Goal: Information Seeking & Learning: Learn about a topic

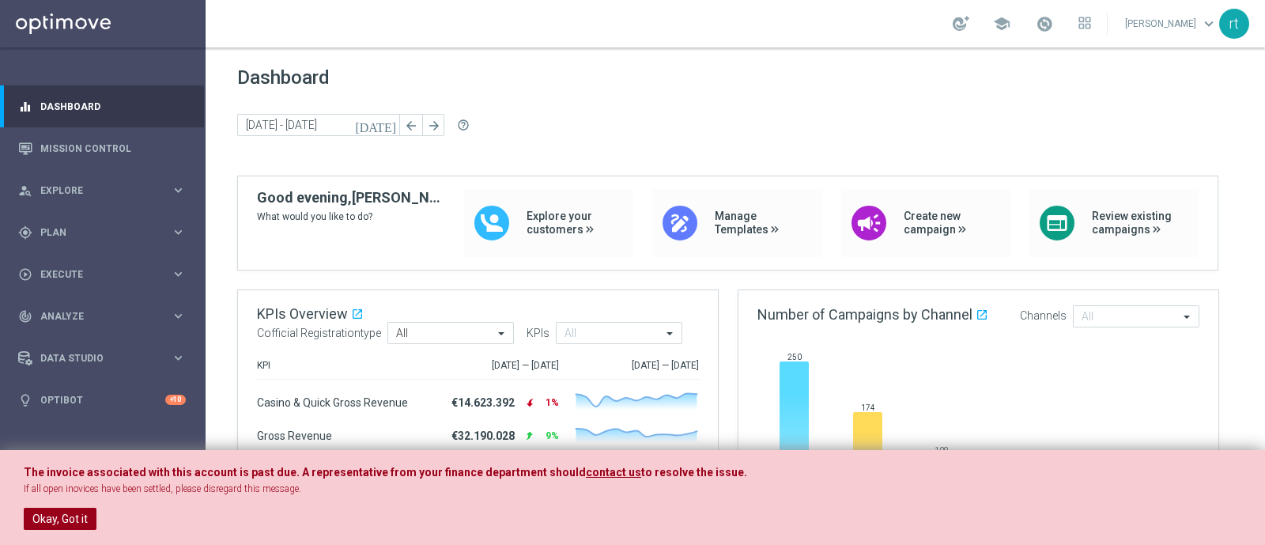
click at [55, 519] on button "Okay, Got it" at bounding box center [60, 519] width 73 height 22
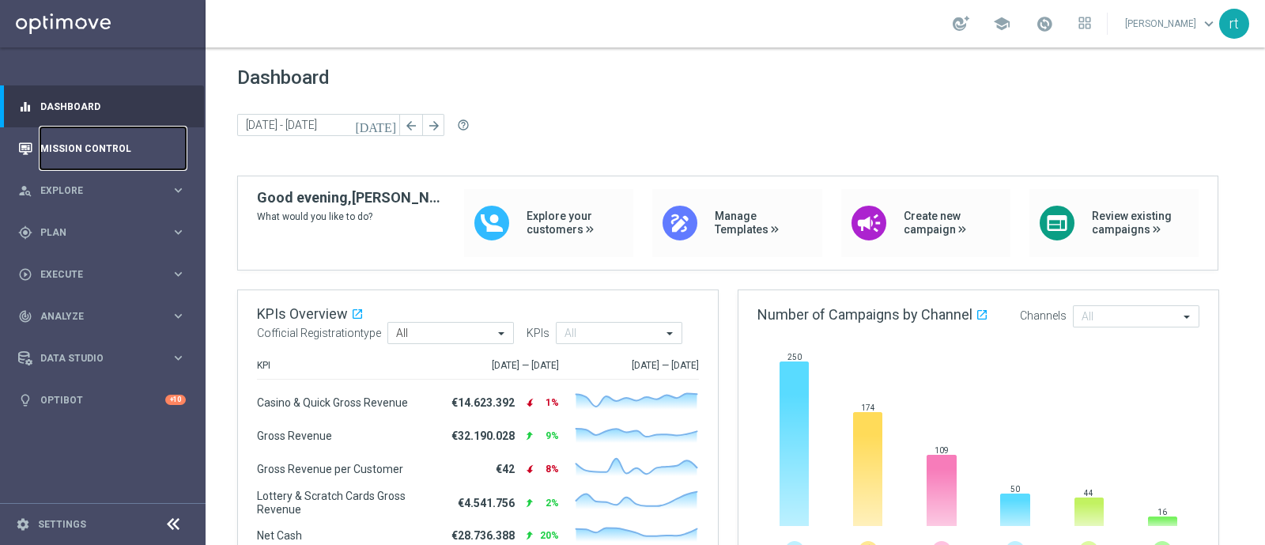
click at [107, 153] on link "Mission Control" at bounding box center [112, 148] width 145 height 42
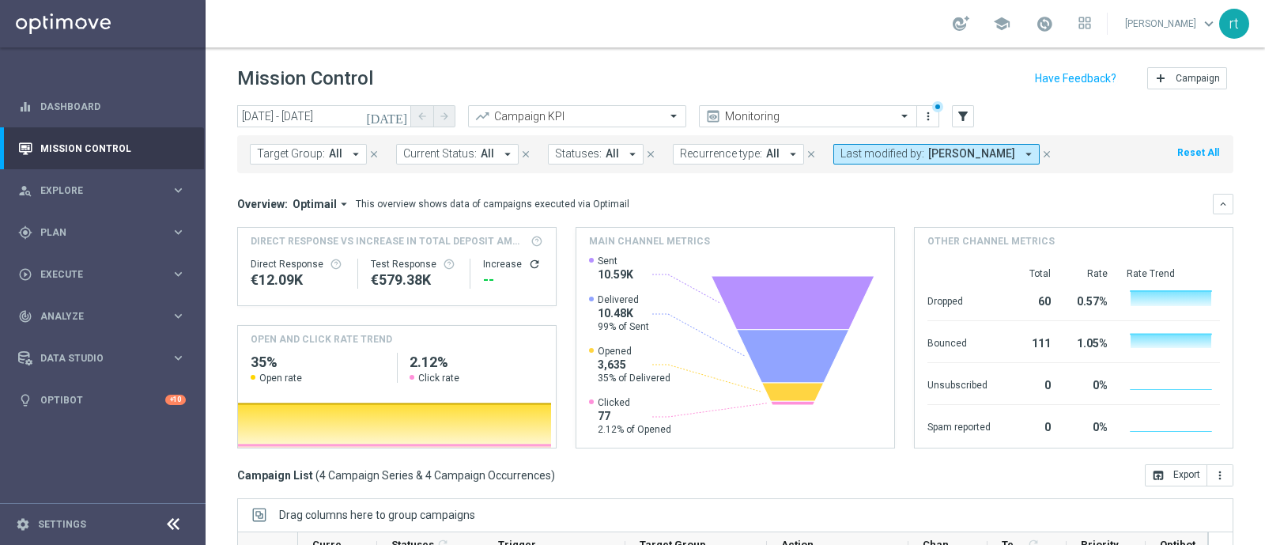
click at [928, 153] on span "[PERSON_NAME]" at bounding box center [971, 153] width 87 height 13
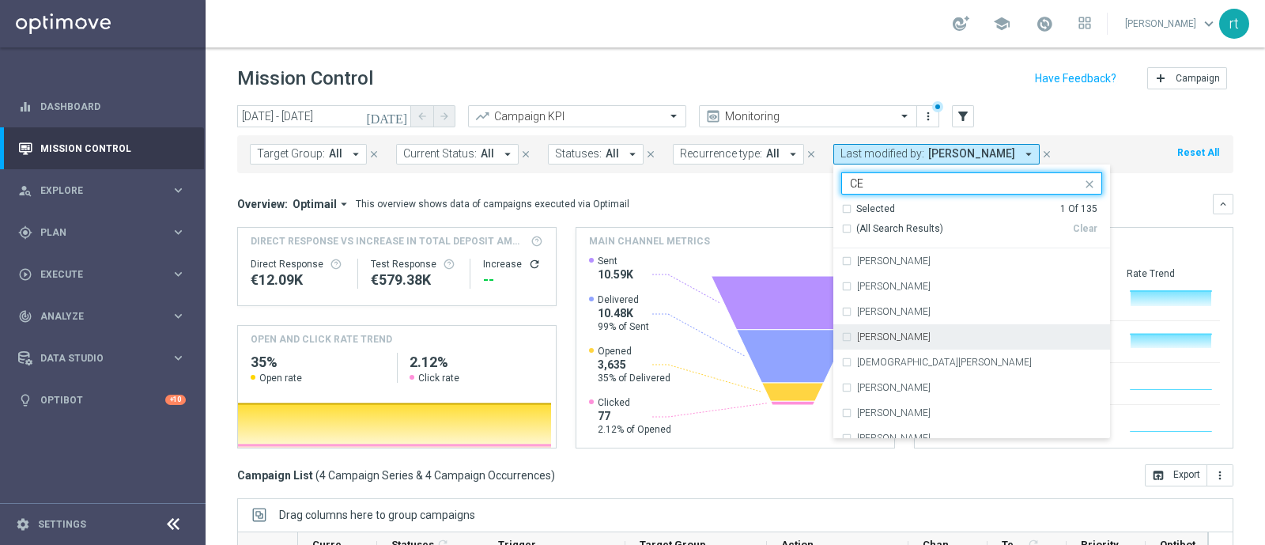
click at [879, 342] on div "[PERSON_NAME]" at bounding box center [971, 336] width 261 height 25
type input "CE"
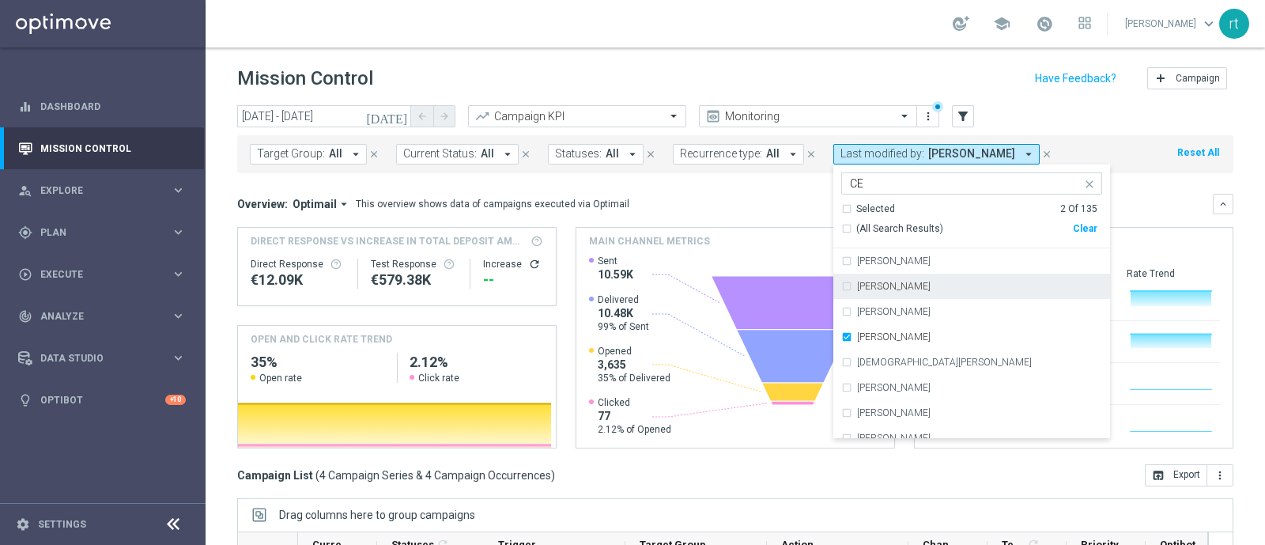
click at [829, 56] on header "Mission Control add Campaign" at bounding box center [735, 76] width 1059 height 58
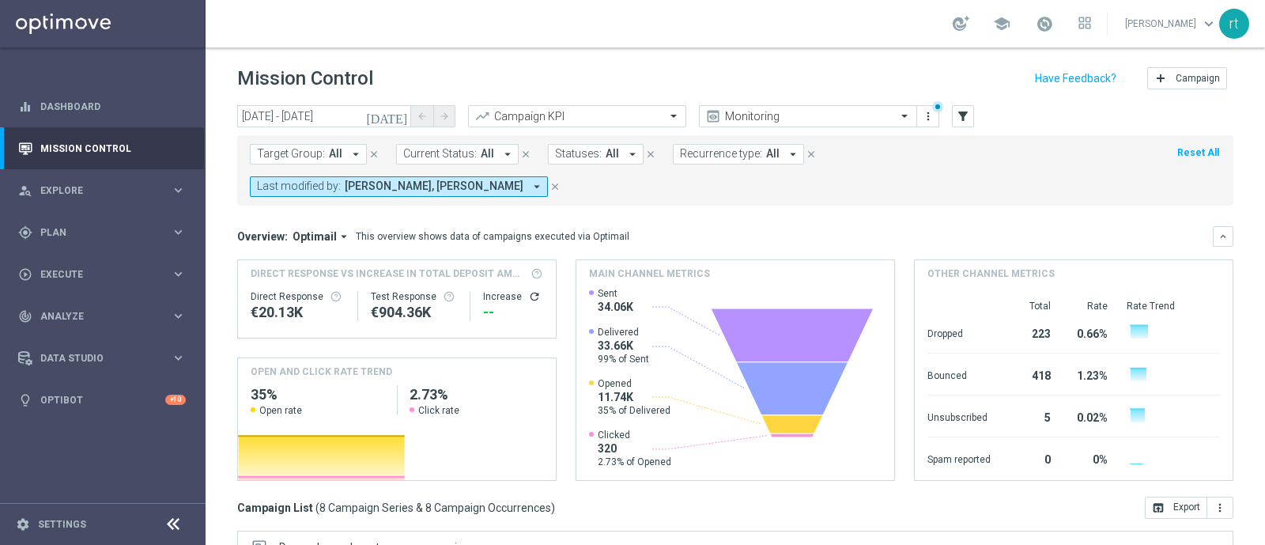
scroll to position [245, 0]
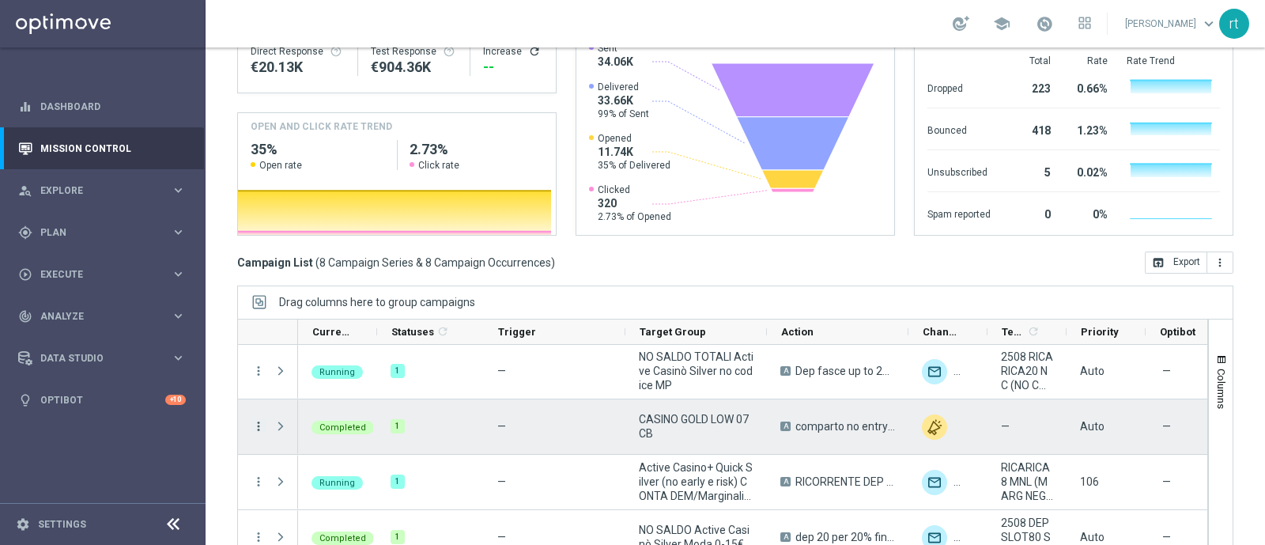
click at [261, 419] on icon "more_vert" at bounding box center [258, 426] width 14 height 14
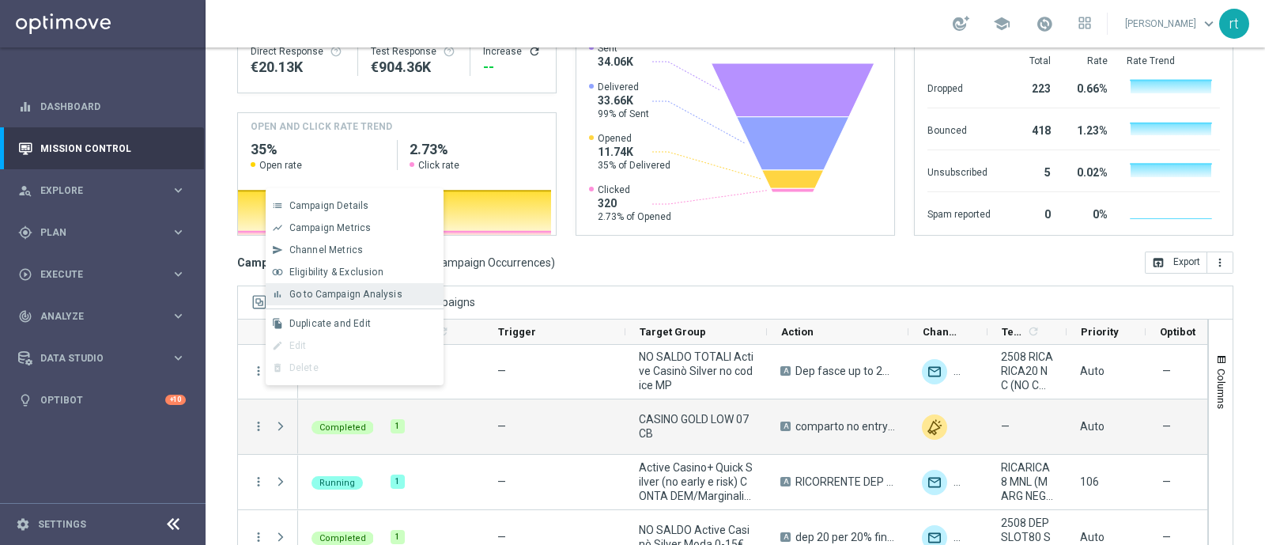
click at [359, 295] on span "Go to Campaign Analysis" at bounding box center [345, 294] width 113 height 11
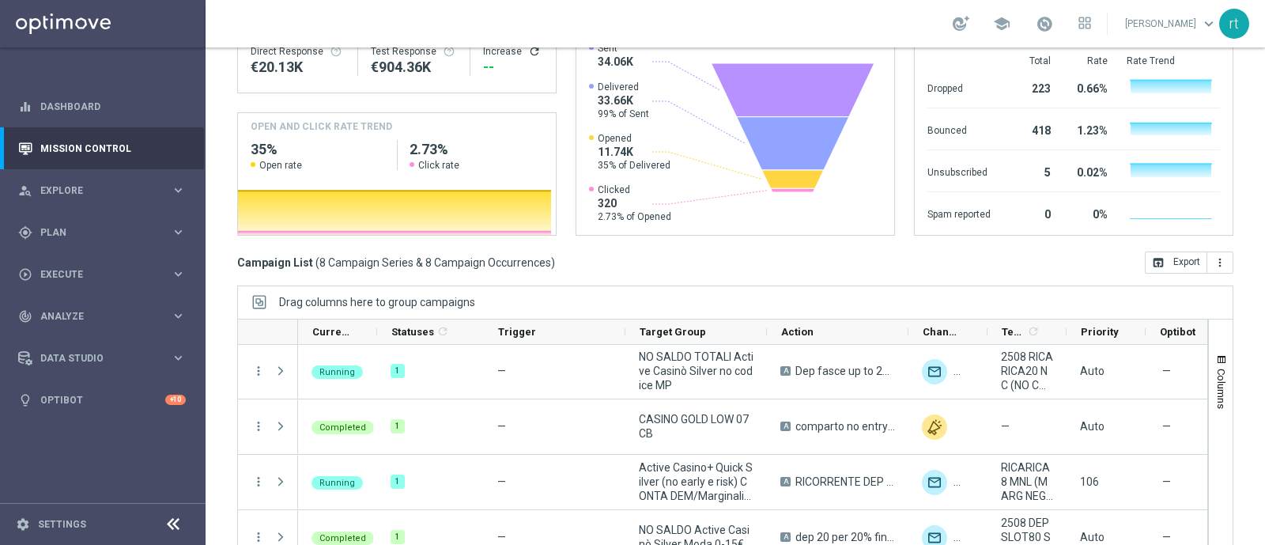
scroll to position [0, 0]
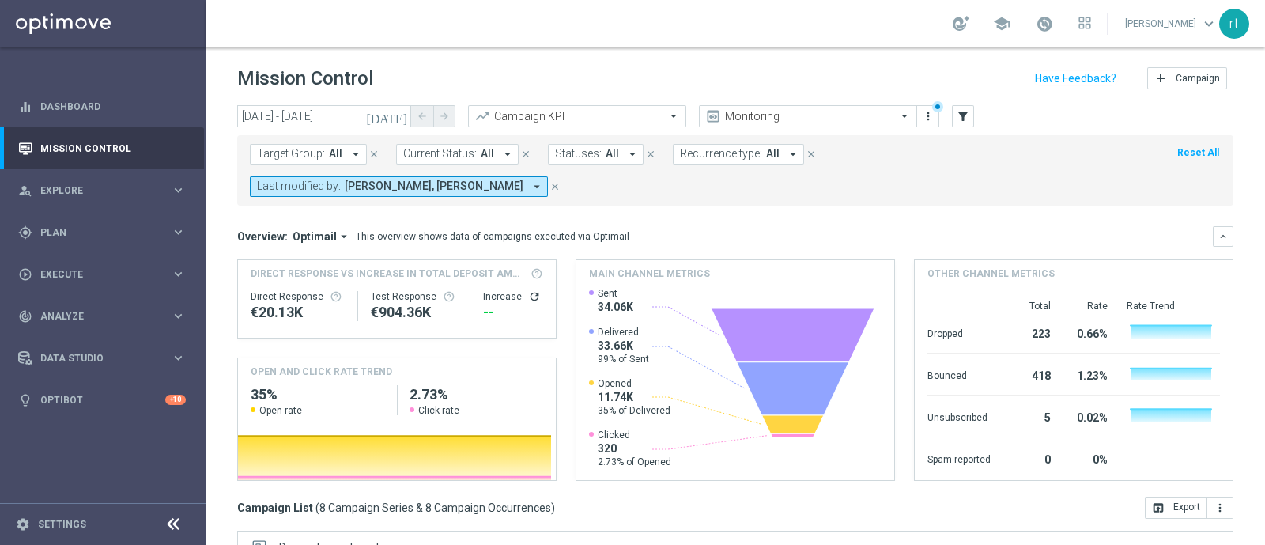
click at [574, 50] on header "Mission Control add Campaign" at bounding box center [735, 76] width 1059 height 58
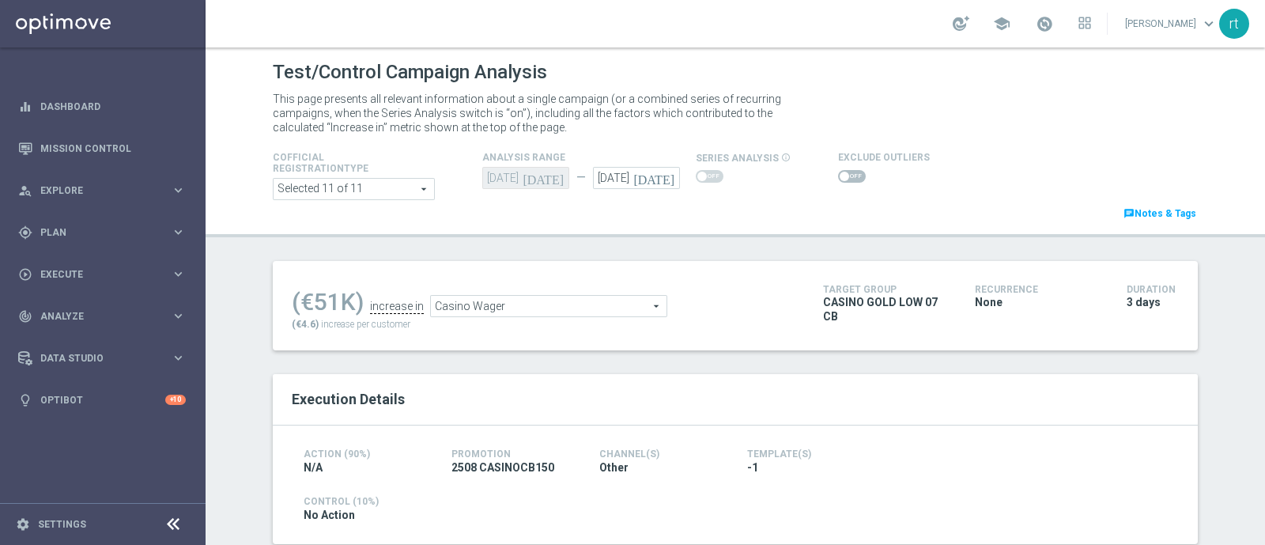
click at [838, 172] on span at bounding box center [852, 176] width 28 height 13
click at [838, 172] on input "checkbox" at bounding box center [852, 176] width 28 height 13
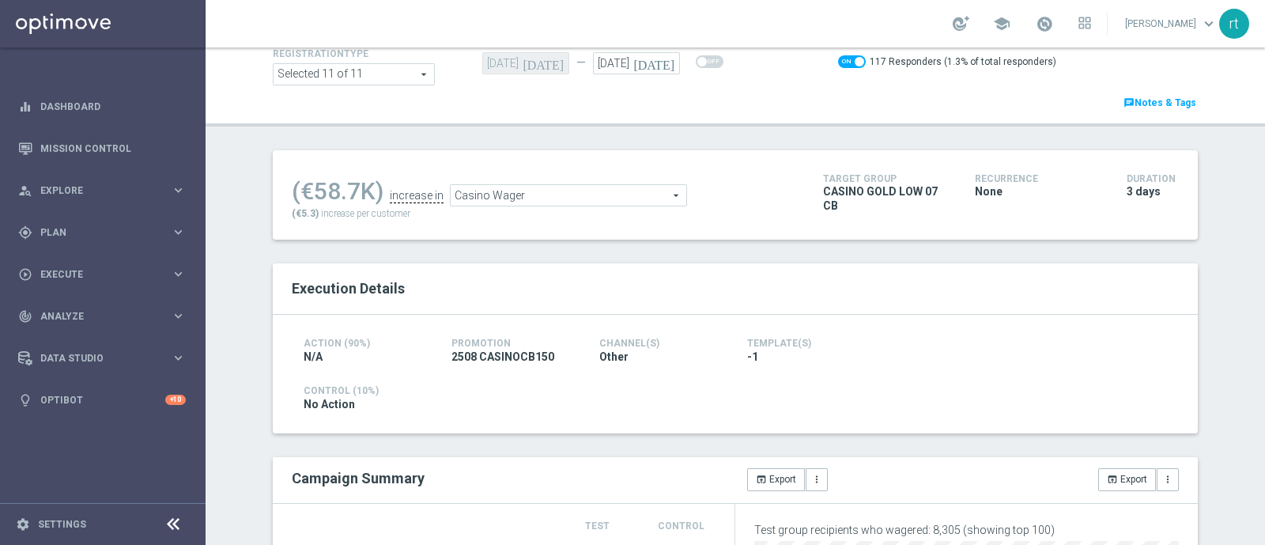
scroll to position [114, 0]
click at [549, 199] on span "Casino Wager" at bounding box center [569, 196] width 236 height 21
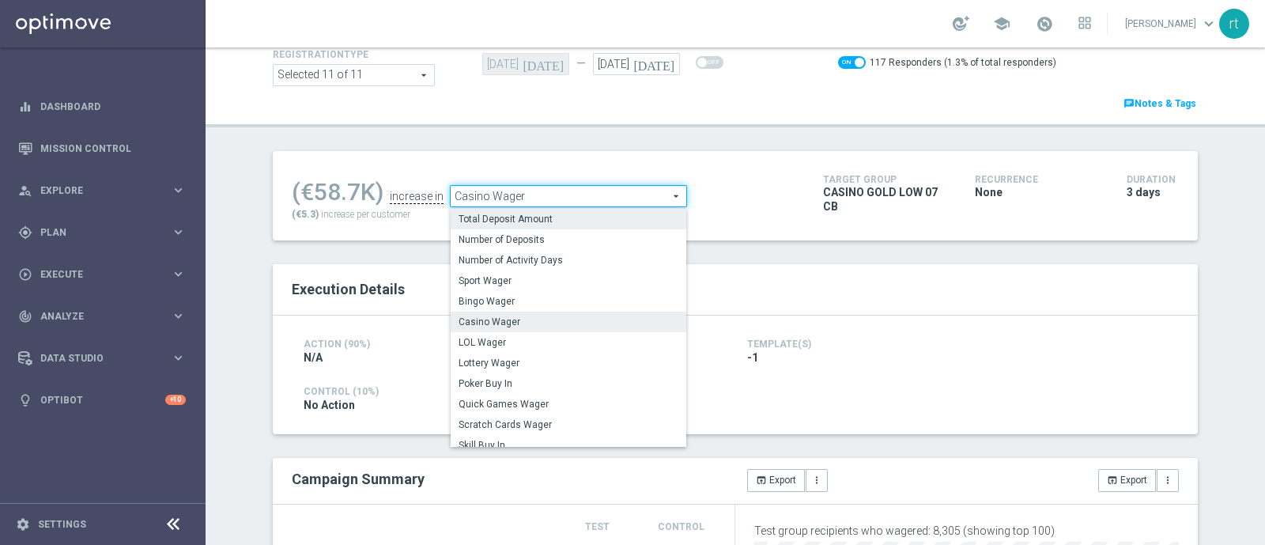
click at [531, 213] on span "Total Deposit Amount" at bounding box center [569, 219] width 220 height 13
checkbox input "false"
type input "Total Deposit Amount"
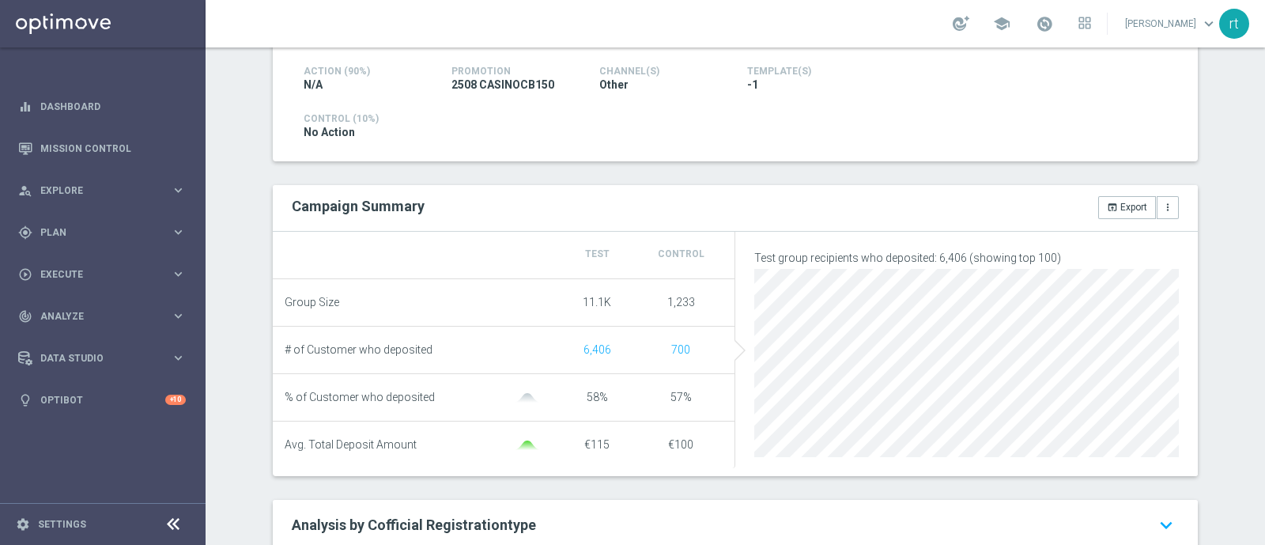
scroll to position [56, 0]
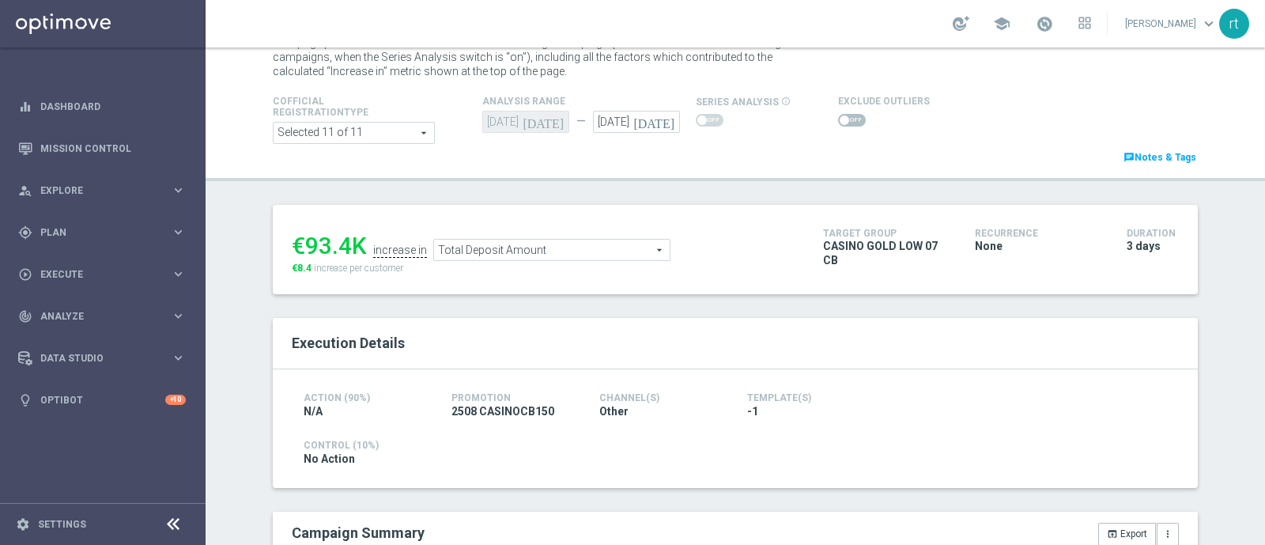
click at [844, 120] on span at bounding box center [852, 120] width 28 height 13
click at [844, 120] on input "checkbox" at bounding box center [852, 120] width 28 height 13
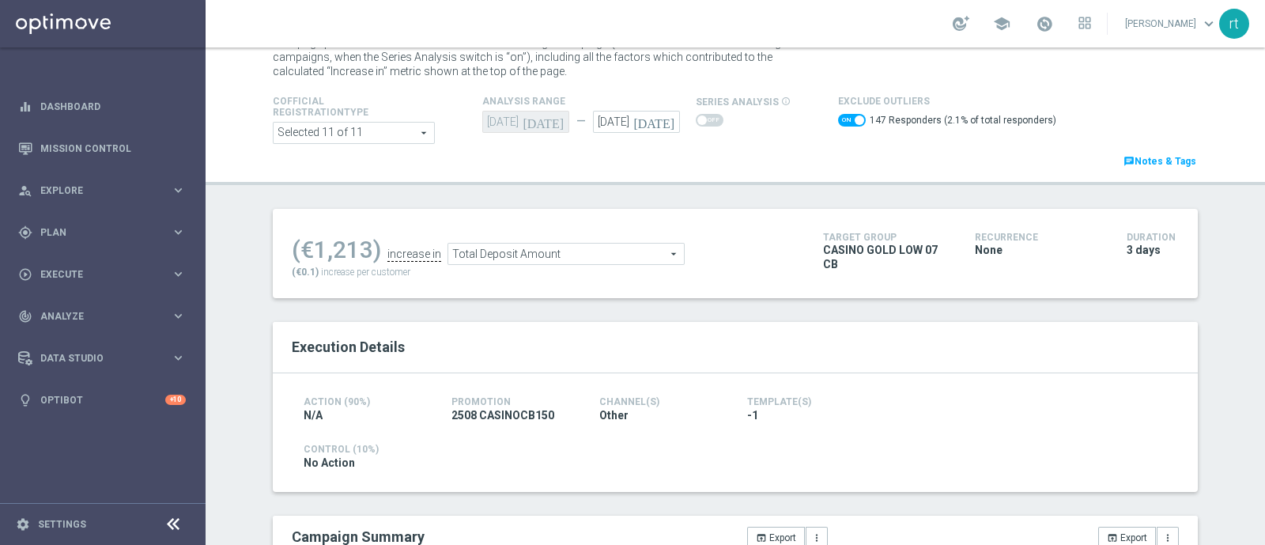
click at [553, 247] on span "Total Deposit Amount" at bounding box center [566, 253] width 236 height 21
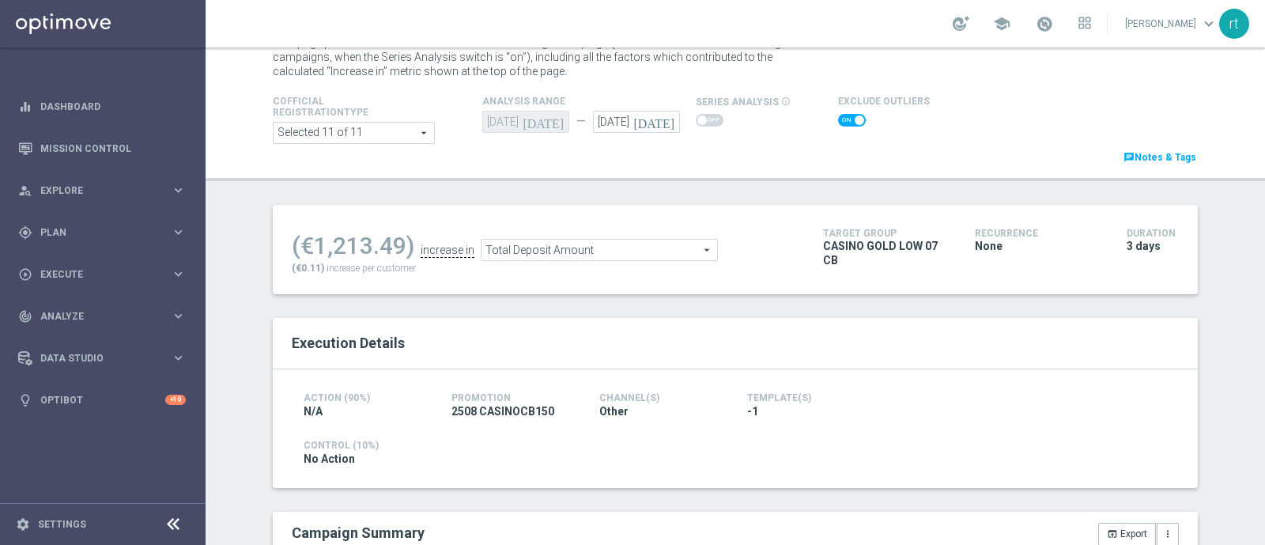
checkbox input "false"
type input "Total Gross Gaming Revenue Minus Bonus Wagared"
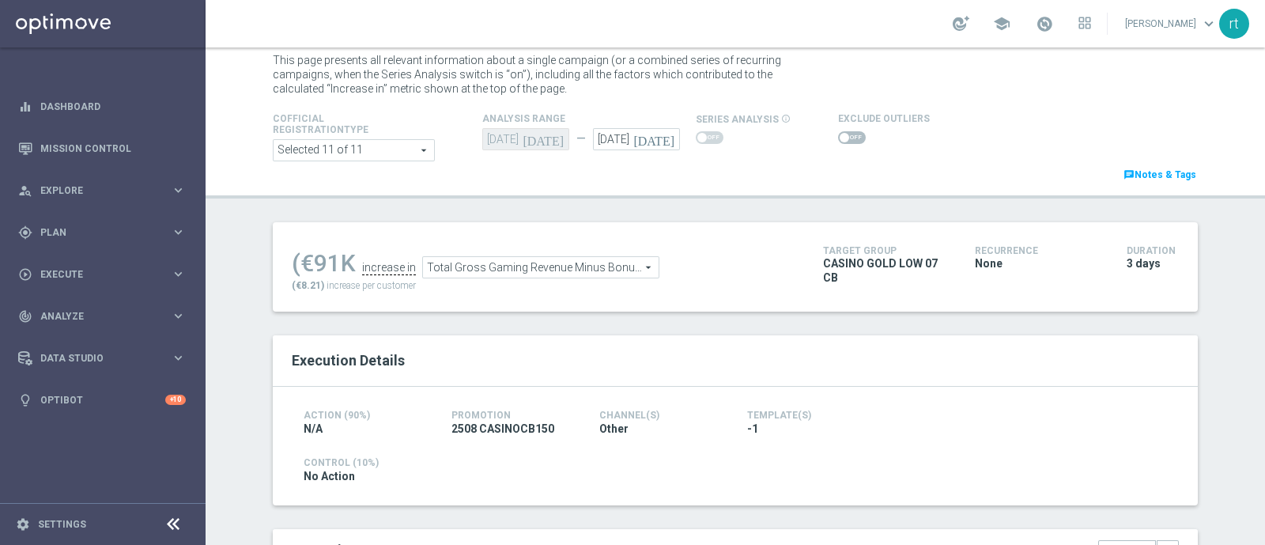
scroll to position [36, 0]
click at [838, 145] on span at bounding box center [852, 140] width 28 height 13
click at [838, 145] on input "checkbox" at bounding box center [852, 140] width 28 height 13
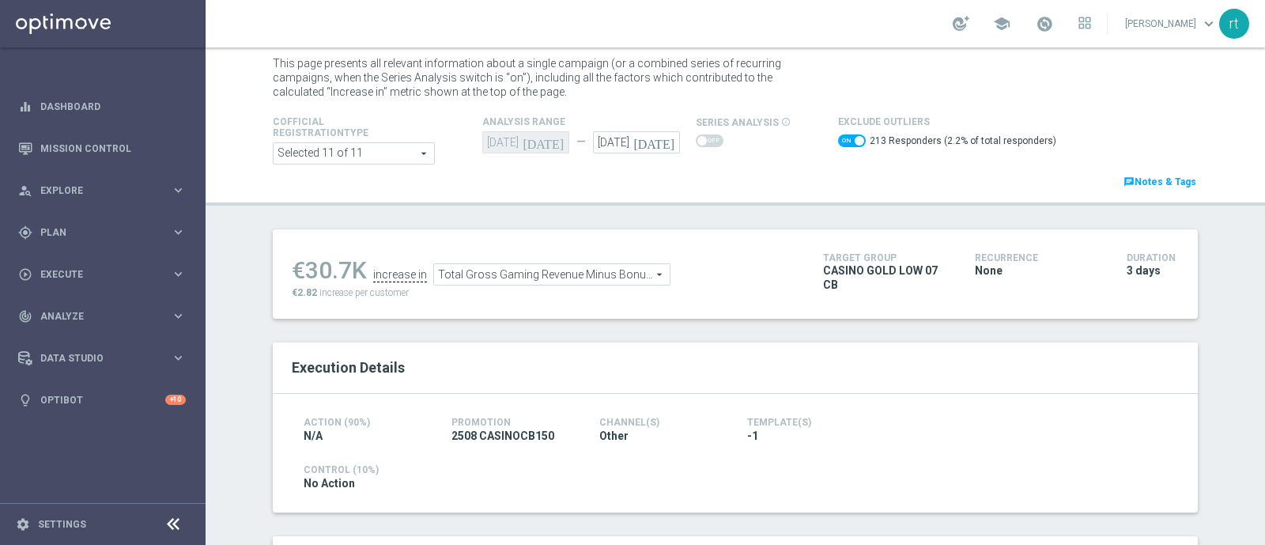
click at [551, 267] on span "Total Gross Gaming Revenue Minus Bonus Wagared" at bounding box center [552, 274] width 236 height 21
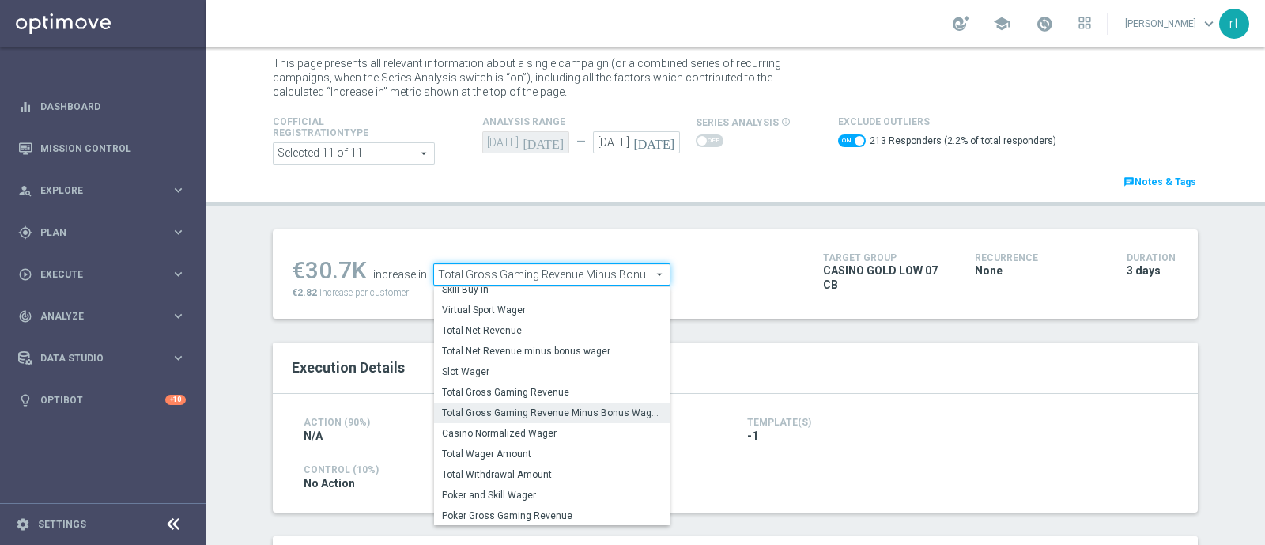
scroll to position [226, 0]
click at [535, 385] on span "Total Gross Gaming Revenue" at bounding box center [552, 391] width 220 height 13
checkbox input "false"
type input "Total Gross Gaming Revenue"
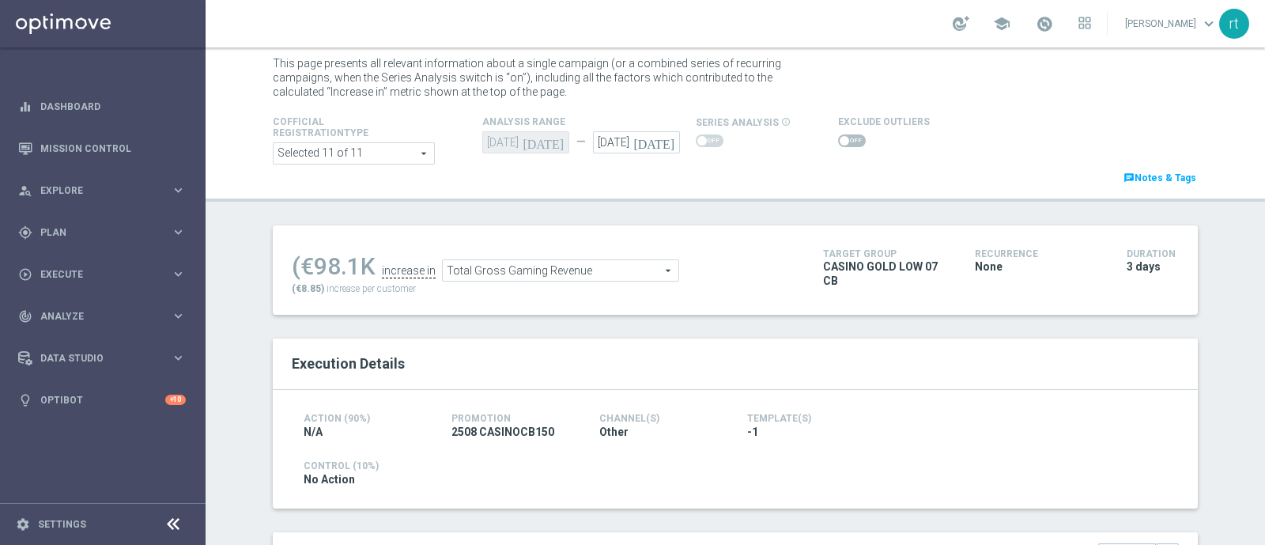
click at [846, 142] on span at bounding box center [852, 140] width 28 height 13
click at [846, 142] on input "checkbox" at bounding box center [852, 140] width 28 height 13
checkbox input "true"
